Goal: Task Accomplishment & Management: Manage account settings

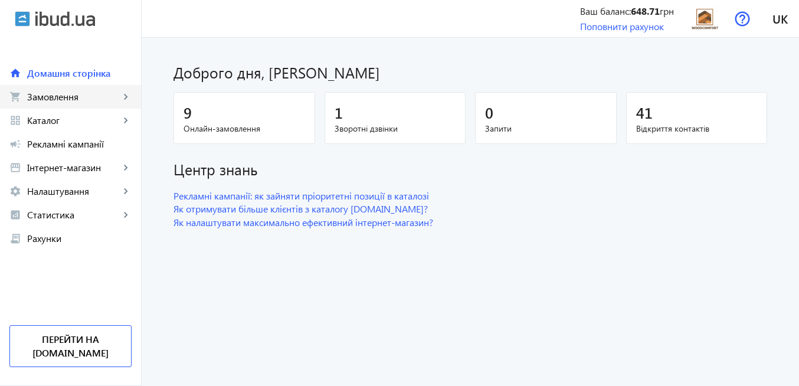
click at [79, 97] on span "Замовлення" at bounding box center [73, 97] width 93 height 12
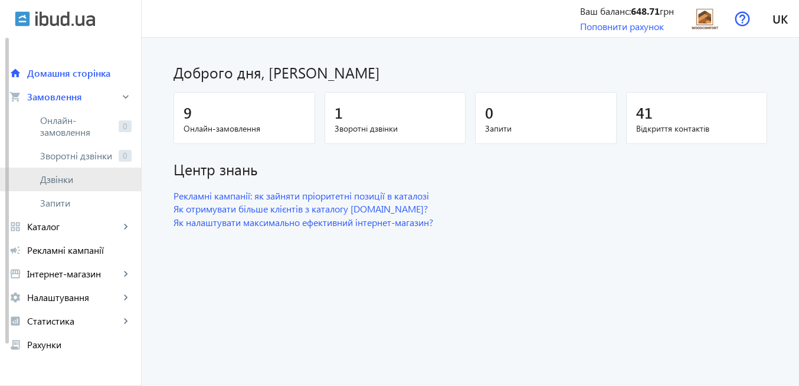
click at [77, 179] on span "Дзвінки" at bounding box center [85, 179] width 91 height 12
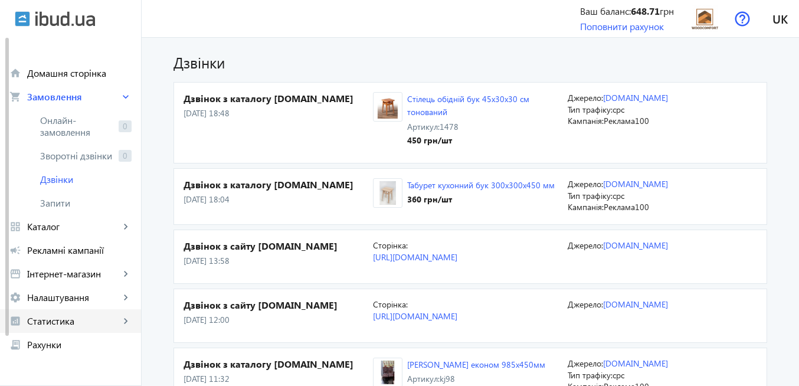
drag, startPoint x: 45, startPoint y: 318, endPoint x: 52, endPoint y: 313, distance: 8.8
click at [46, 318] on span "Статистика" at bounding box center [73, 321] width 93 height 12
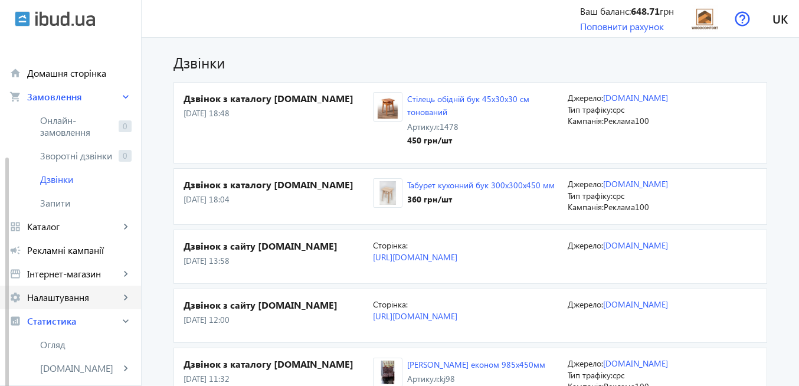
scroll to position [142, 0]
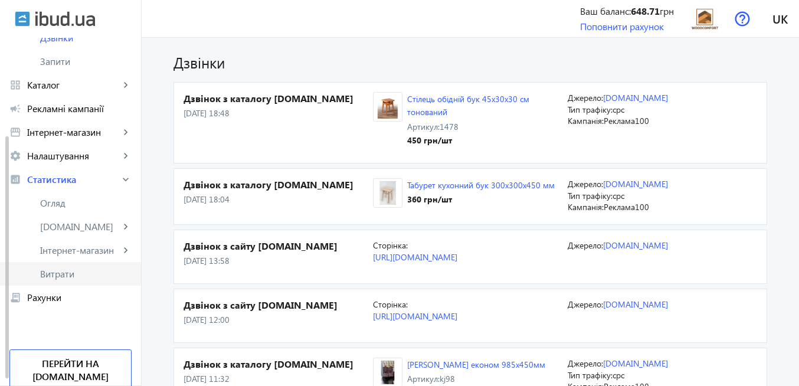
click at [64, 279] on span "Витрати" at bounding box center [85, 274] width 91 height 12
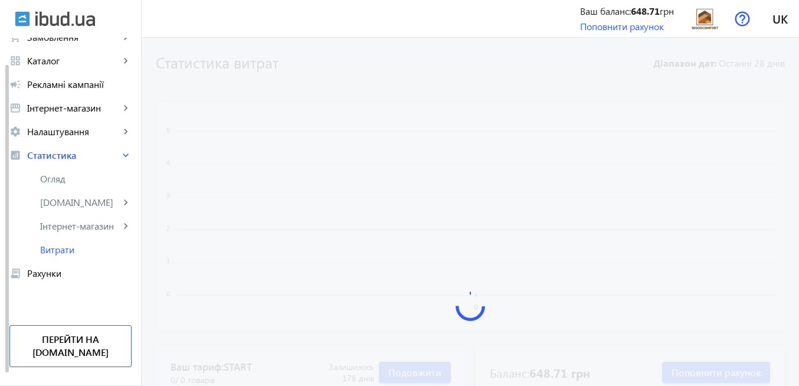
scroll to position [46, 0]
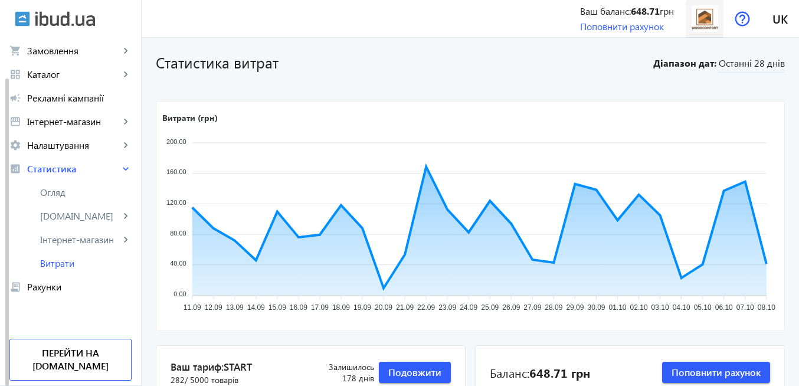
click at [714, 17] on img at bounding box center [704, 18] width 27 height 27
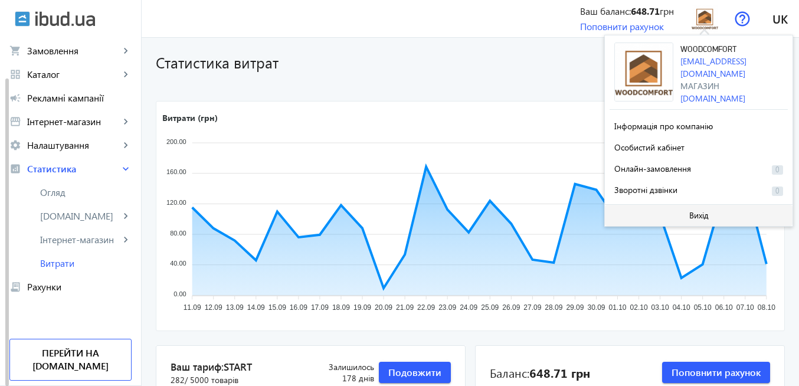
click at [693, 215] on span "Вихід" at bounding box center [698, 215] width 19 height 9
